Goal: Book appointment/travel/reservation

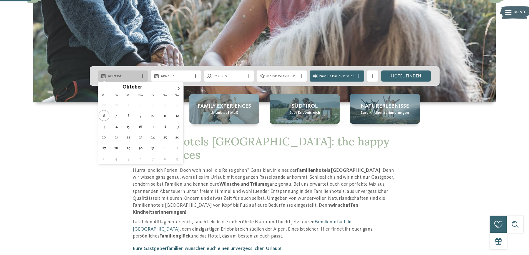
click at [144, 76] on div at bounding box center [143, 75] width 6 height 3
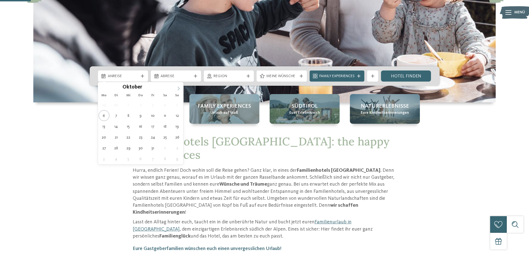
click at [180, 88] on icon at bounding box center [179, 89] width 4 height 4
type input "****"
click at [180, 88] on icon at bounding box center [179, 89] width 4 height 4
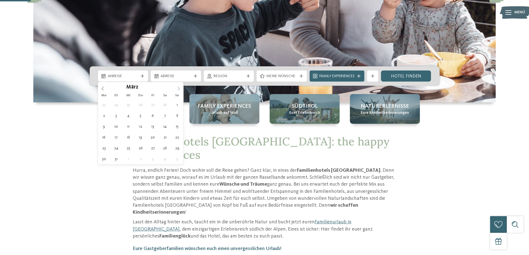
click at [180, 88] on icon at bounding box center [179, 89] width 4 height 4
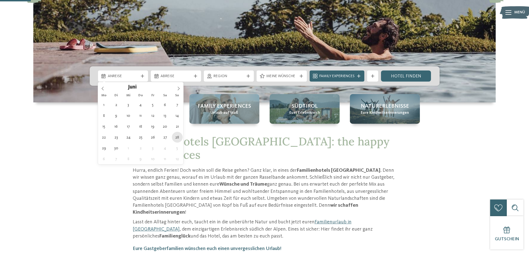
type div "[DATE]"
type input "****"
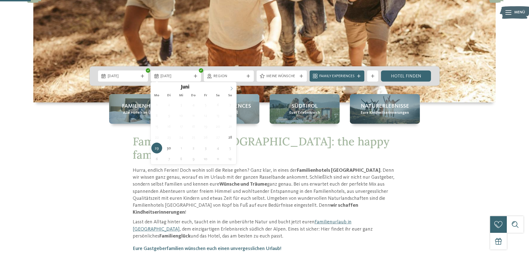
click at [231, 90] on icon at bounding box center [232, 89] width 2 height 4
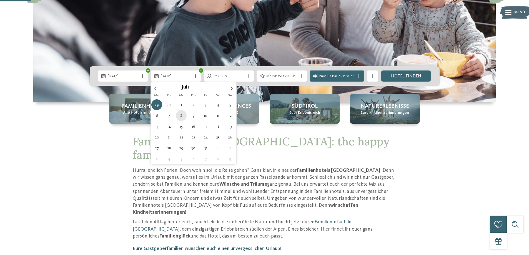
type div "[DATE]"
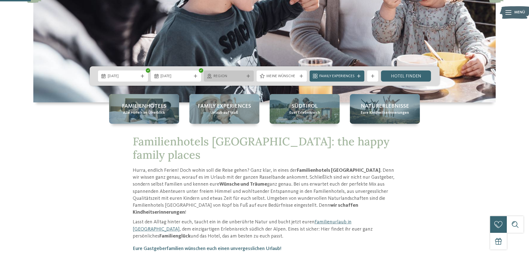
click at [234, 79] on span "Region" at bounding box center [229, 77] width 31 height 6
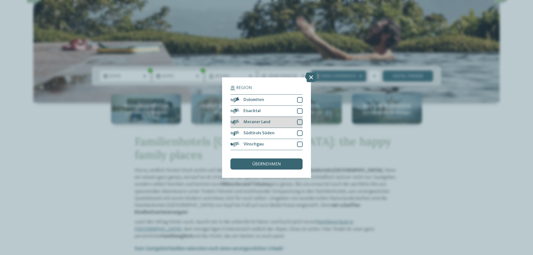
click at [299, 123] on div at bounding box center [300, 122] width 6 height 6
click at [300, 132] on div at bounding box center [300, 134] width 6 height 6
click at [283, 163] on div "übernehmen" at bounding box center [267, 164] width 72 height 11
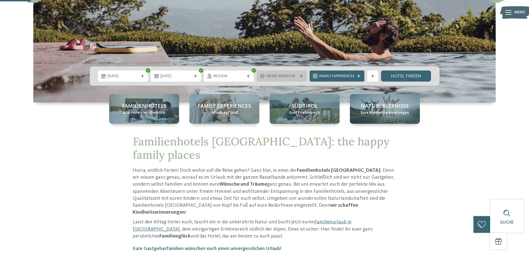
click at [278, 78] on span "Meine Wünsche" at bounding box center [281, 77] width 31 height 6
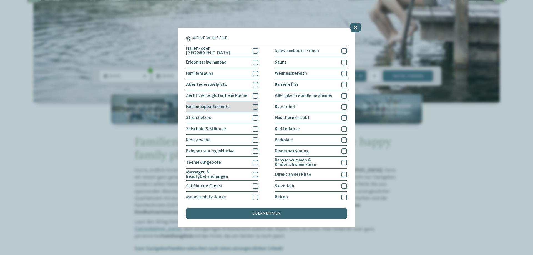
click at [254, 106] on div at bounding box center [256, 107] width 6 height 6
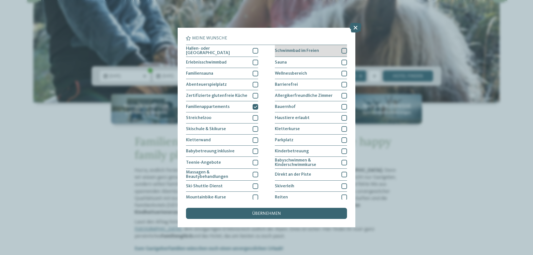
click at [342, 51] on div at bounding box center [345, 51] width 6 height 6
click at [342, 61] on div at bounding box center [345, 63] width 6 height 6
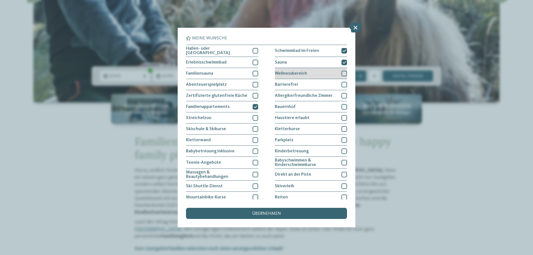
click at [342, 71] on div at bounding box center [345, 74] width 6 height 6
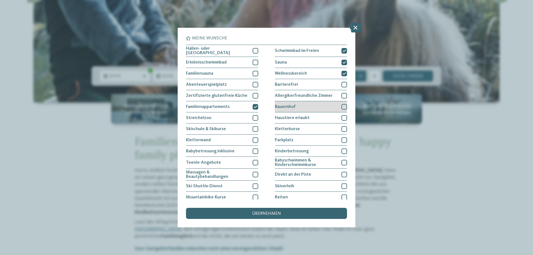
click at [338, 101] on div "Bauernhof" at bounding box center [311, 106] width 72 height 11
click at [338, 102] on div "Bauernhof" at bounding box center [311, 106] width 72 height 11
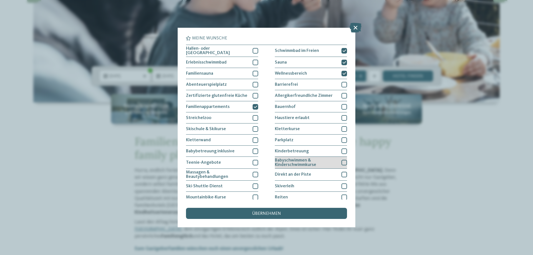
click at [342, 164] on div at bounding box center [345, 163] width 6 height 6
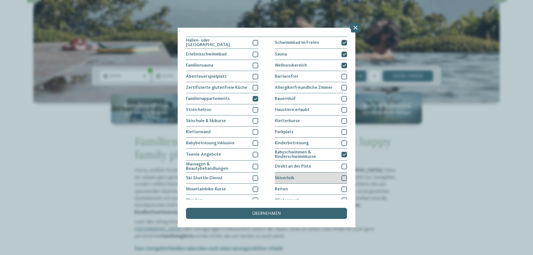
scroll to position [36, 0]
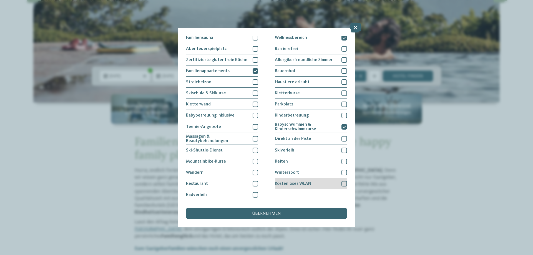
click at [342, 183] on div at bounding box center [345, 184] width 6 height 6
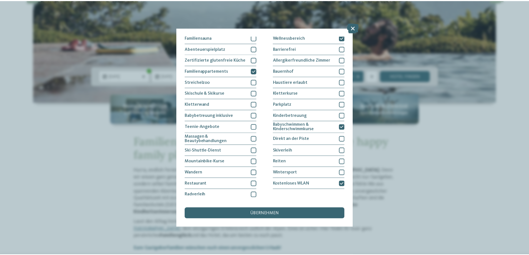
scroll to position [0, 0]
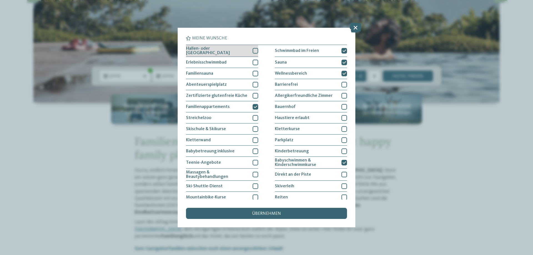
click at [248, 50] on div "Hallen- oder [GEOGRAPHIC_DATA]" at bounding box center [222, 51] width 72 height 12
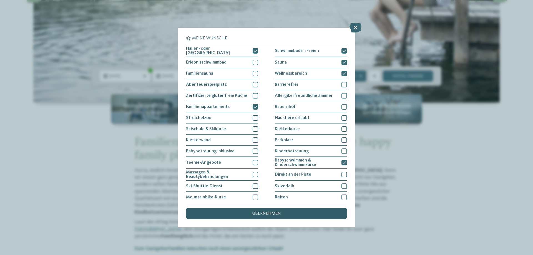
click at [274, 211] on div "übernehmen" at bounding box center [266, 213] width 161 height 11
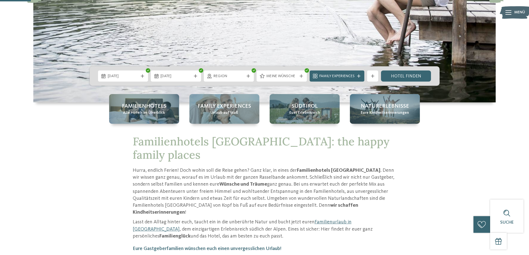
click at [325, 74] on span "Family Experiences" at bounding box center [336, 77] width 35 height 6
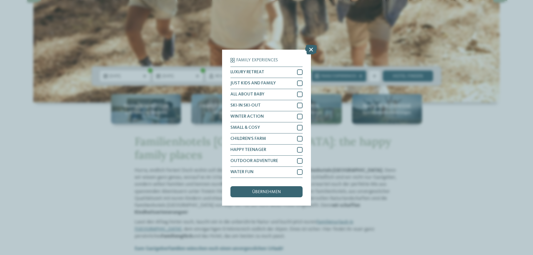
click at [434, 149] on div "Family Experiences LUXURY RETREAT JUST KIDS AND FAMILY" at bounding box center [266, 127] width 533 height 255
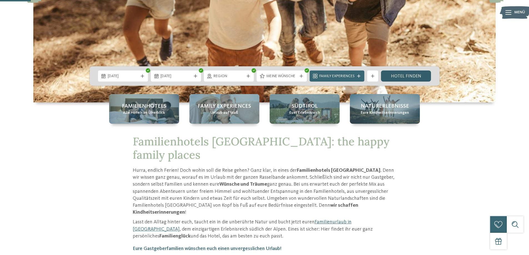
click at [406, 77] on link "Hotel finden" at bounding box center [406, 76] width 50 height 11
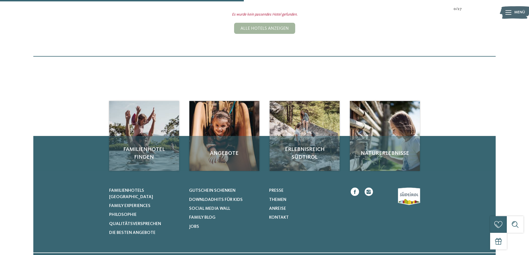
scroll to position [122, 0]
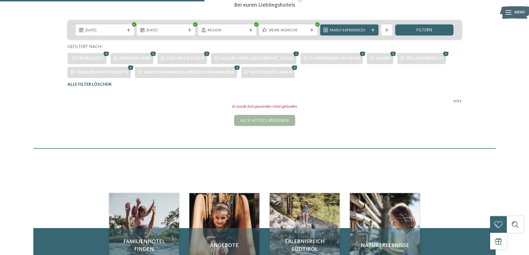
click at [292, 54] on icon at bounding box center [296, 53] width 8 height 7
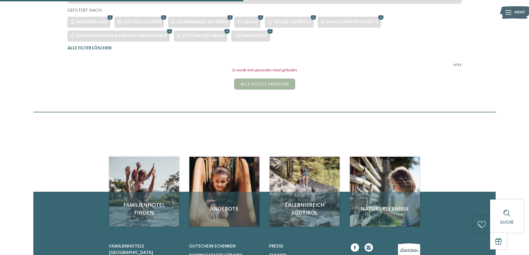
scroll to position [113, 0]
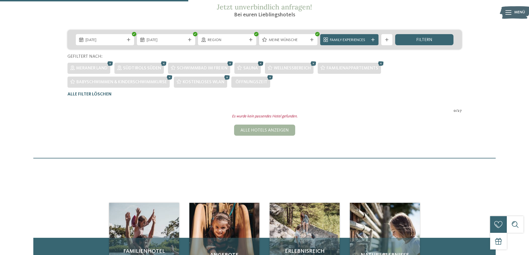
click at [261, 64] on icon at bounding box center [261, 63] width 8 height 7
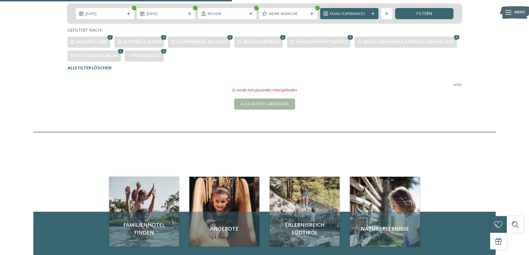
scroll to position [57, 0]
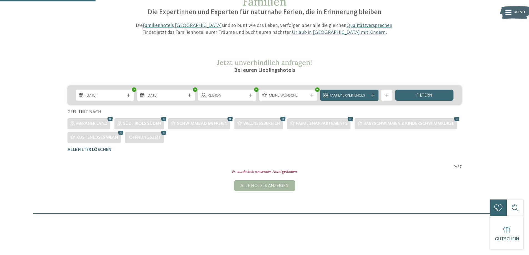
click at [229, 118] on icon at bounding box center [230, 119] width 8 height 7
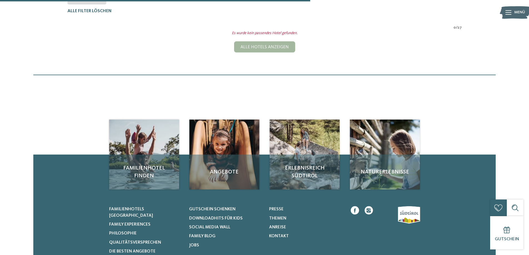
scroll to position [85, 0]
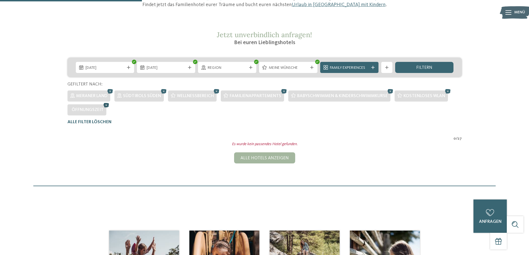
click at [105, 104] on icon at bounding box center [106, 105] width 8 height 7
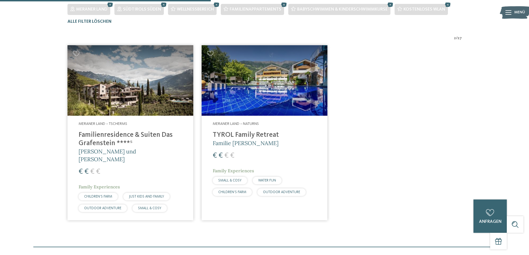
scroll to position [182, 0]
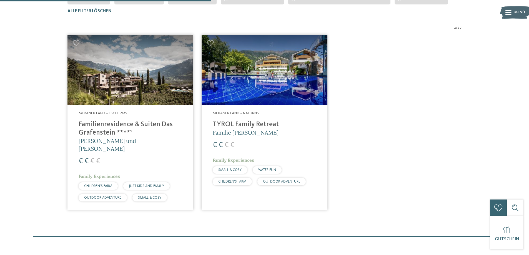
click at [97, 134] on h4 "Familienresidence & Suiten Das Grafenstein ****ˢ" at bounding box center [131, 129] width 104 height 17
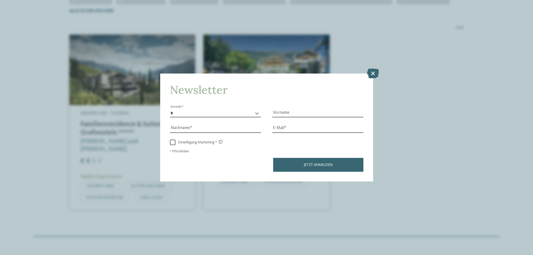
click at [382, 74] on div "Newsletter * **** **** ******* ****** Anrede Vorname Nachname Link" at bounding box center [266, 127] width 533 height 255
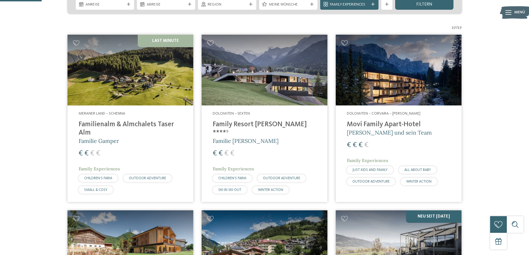
scroll to position [148, 0]
